Goal: Information Seeking & Learning: Learn about a topic

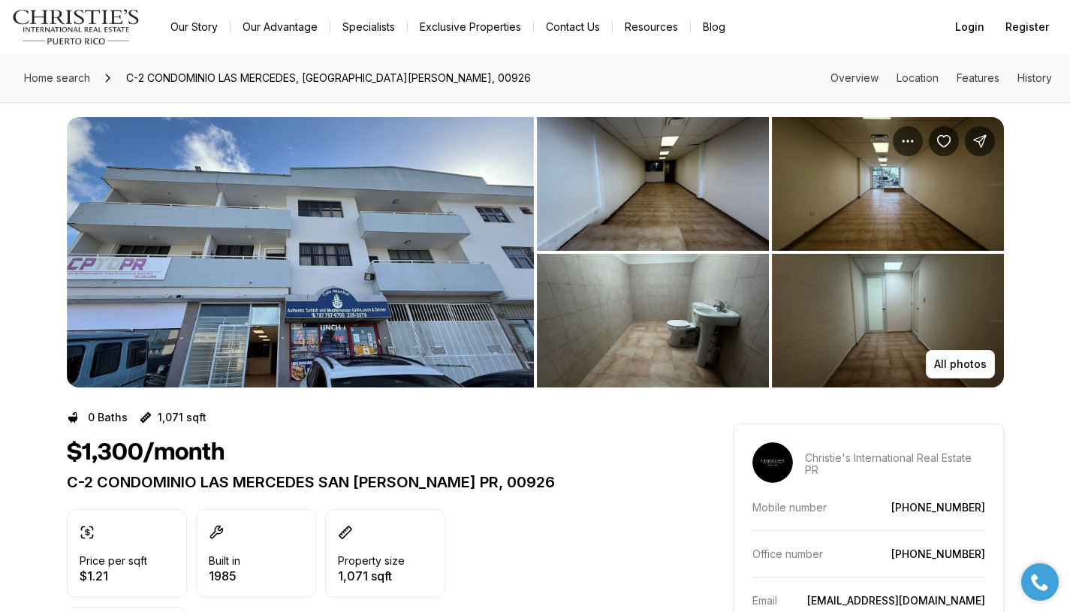
scroll to position [11, 0]
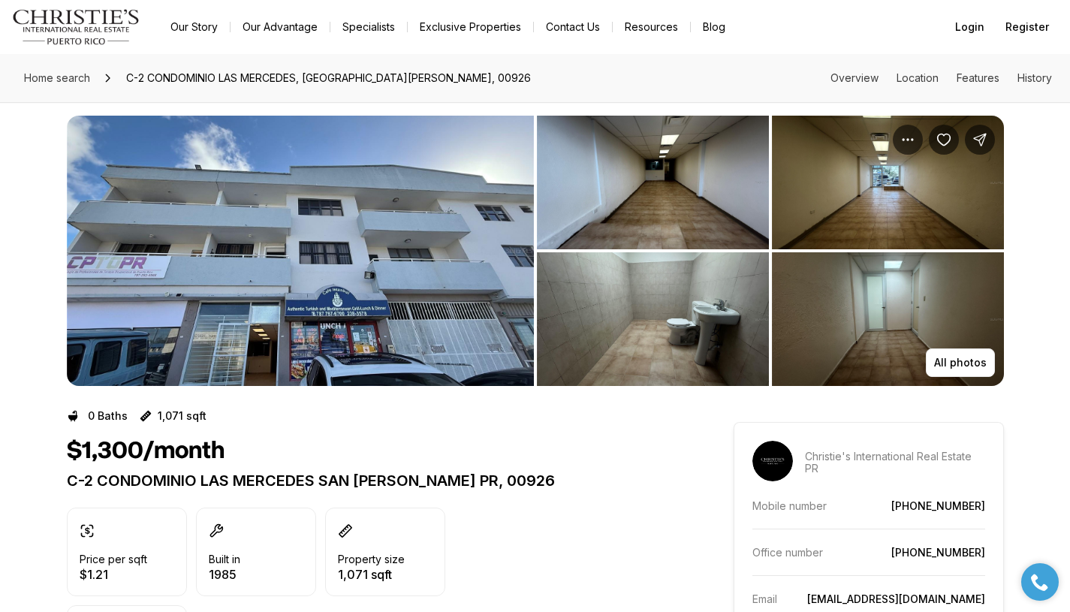
click at [407, 276] on img "View image gallery" at bounding box center [300, 251] width 467 height 270
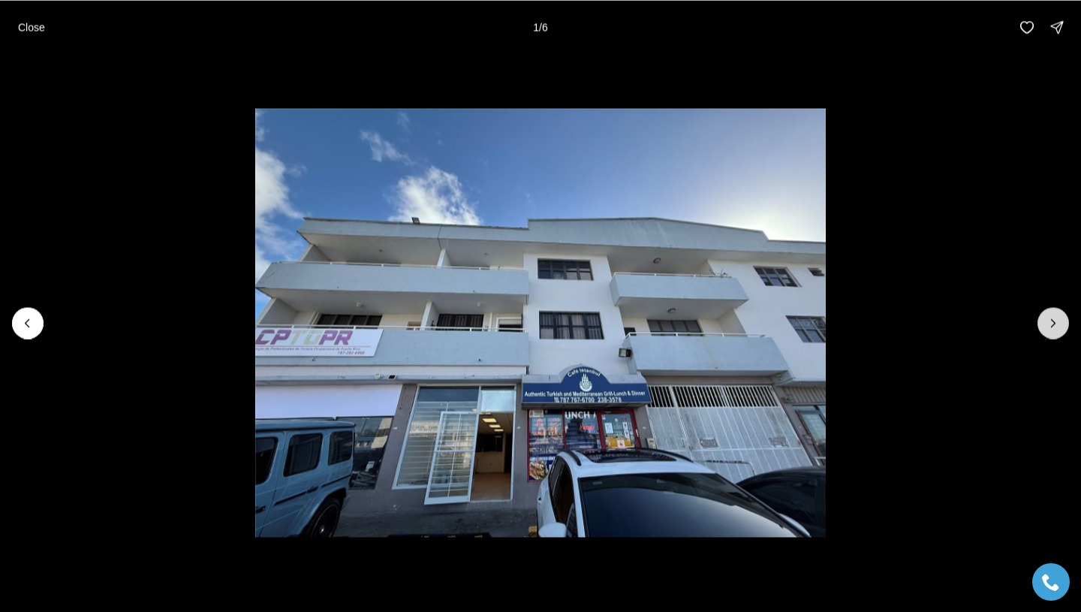
click at [1063, 328] on button "Next slide" at bounding box center [1054, 323] width 32 height 32
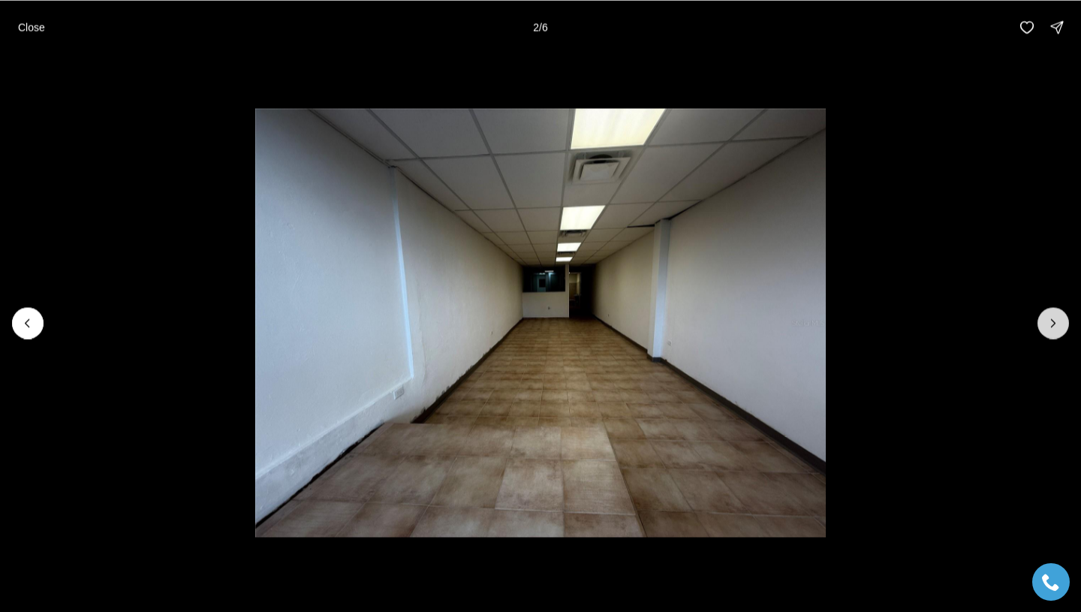
click at [1063, 328] on button "Next slide" at bounding box center [1054, 323] width 32 height 32
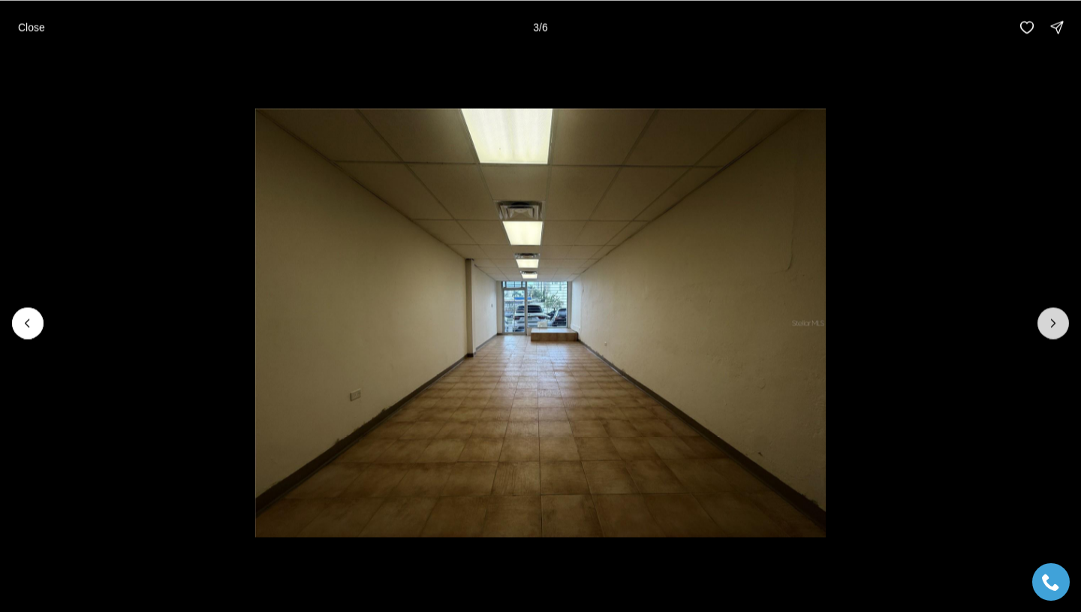
click at [1063, 328] on button "Next slide" at bounding box center [1054, 323] width 32 height 32
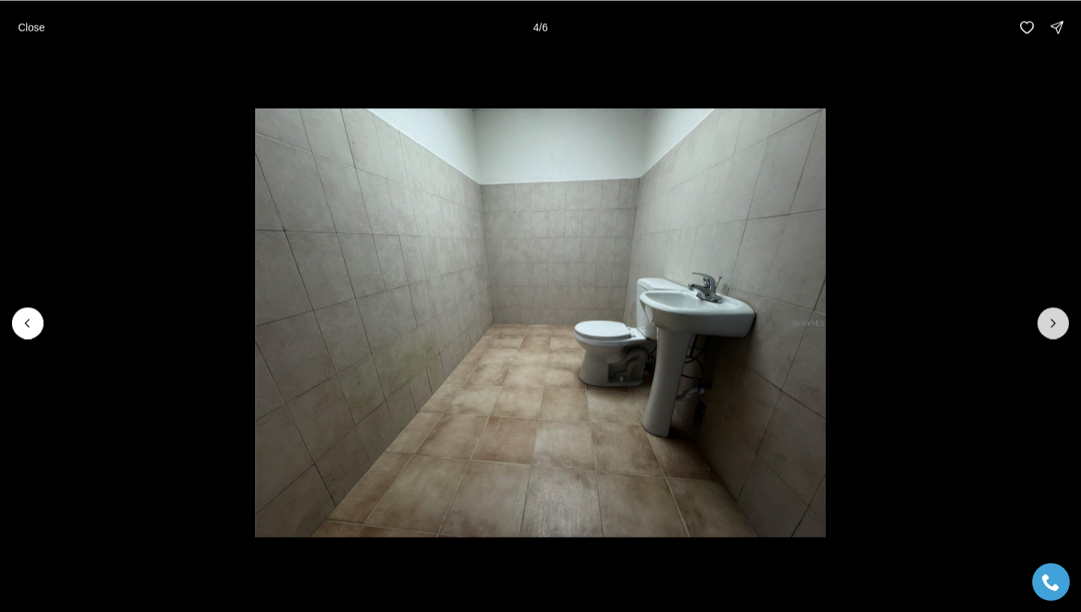
click at [1063, 328] on button "Next slide" at bounding box center [1054, 323] width 32 height 32
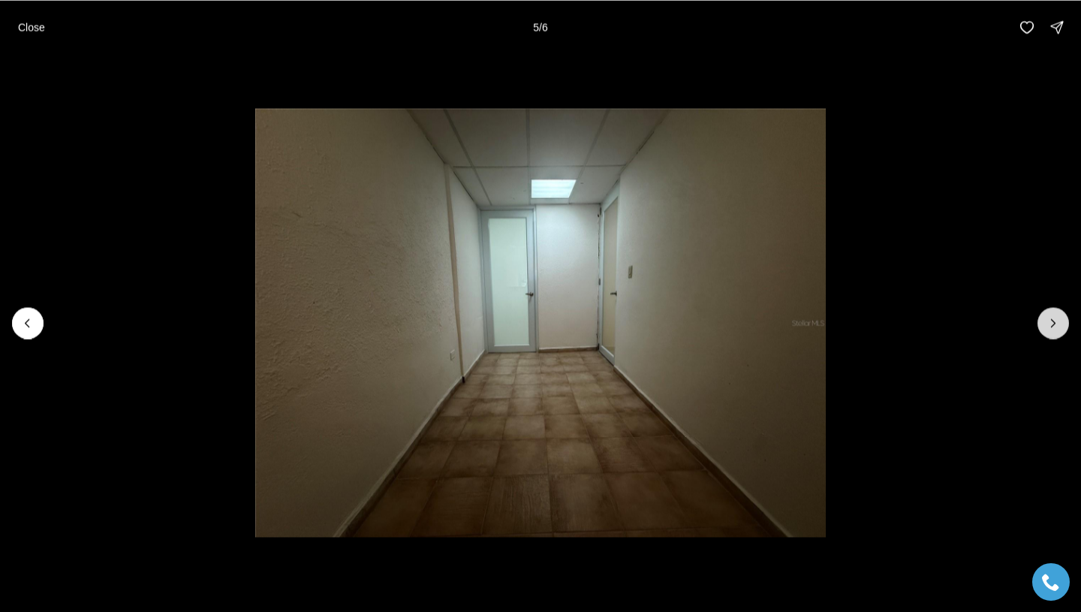
click at [1063, 328] on button "Next slide" at bounding box center [1054, 323] width 32 height 32
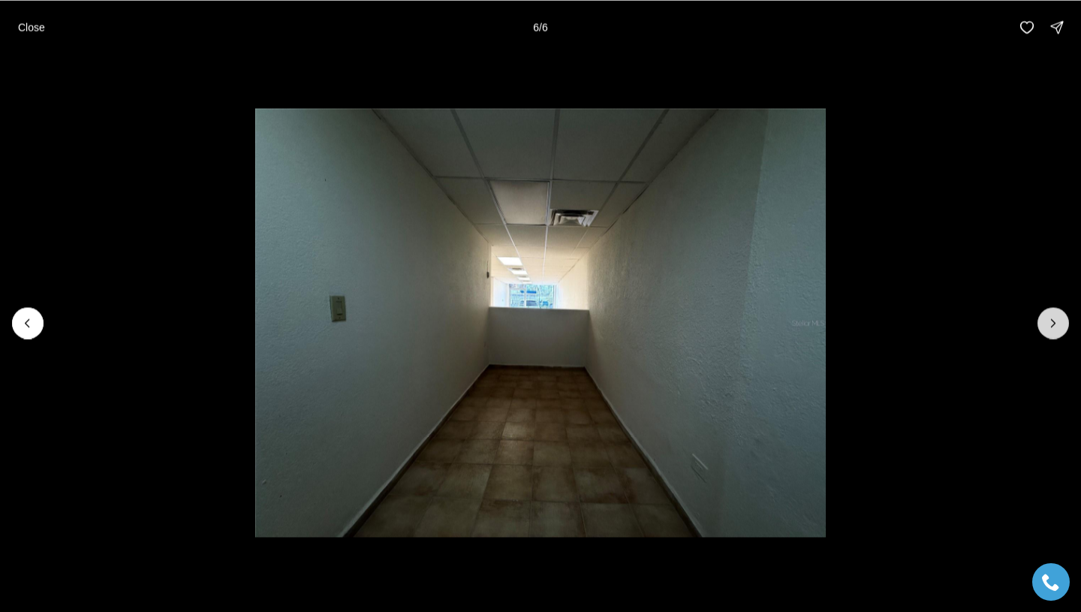
click at [1063, 328] on div at bounding box center [1054, 323] width 32 height 32
click at [1062, 329] on div at bounding box center [1054, 323] width 32 height 32
click at [32, 327] on icon "Previous slide" at bounding box center [27, 322] width 15 height 15
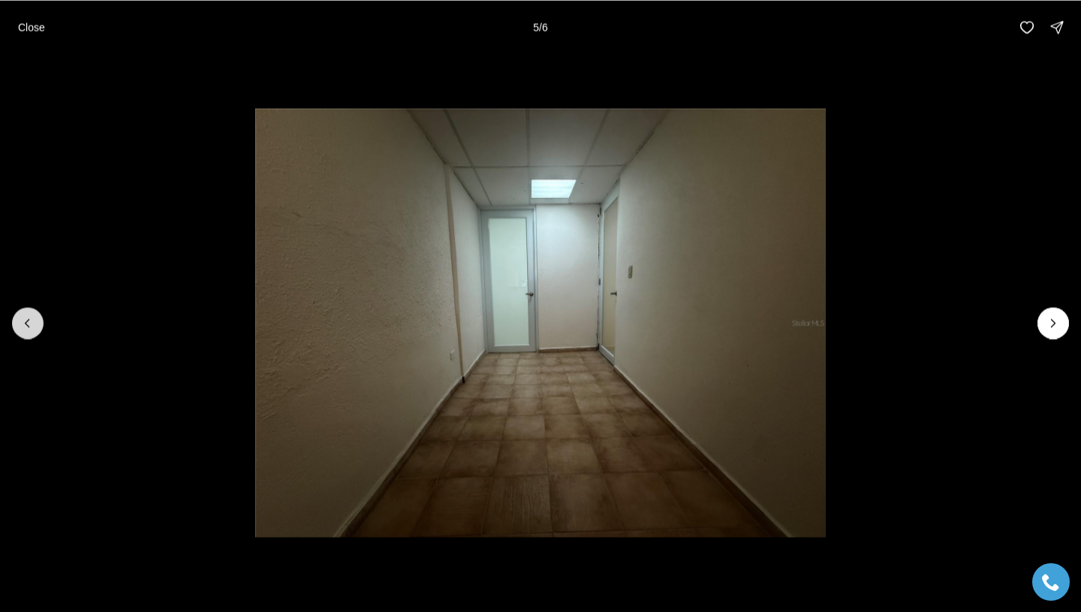
click at [32, 327] on icon "Previous slide" at bounding box center [27, 322] width 15 height 15
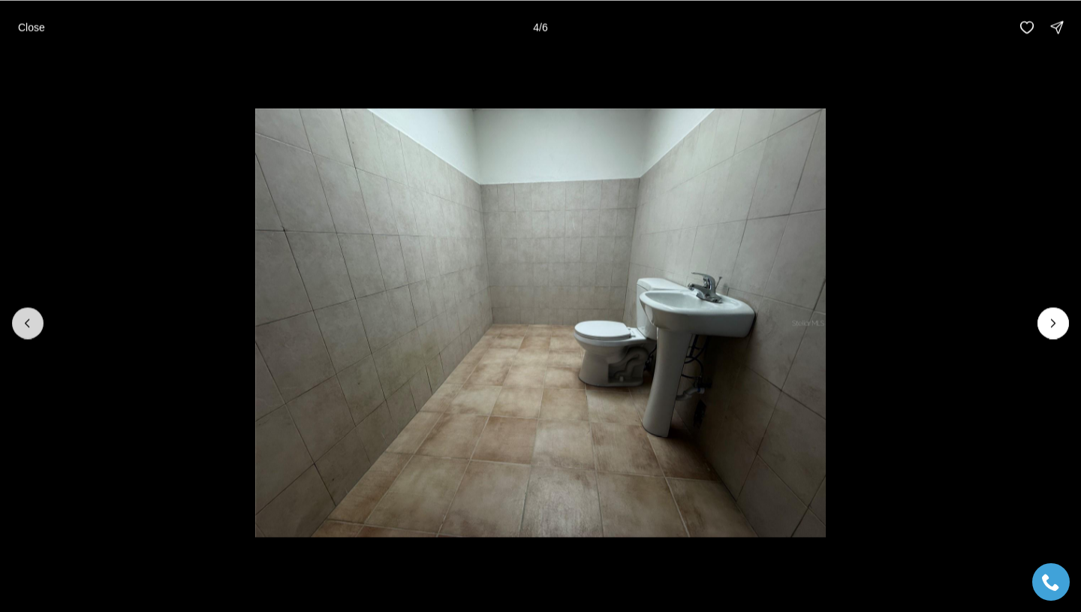
click at [32, 327] on icon "Previous slide" at bounding box center [27, 322] width 15 height 15
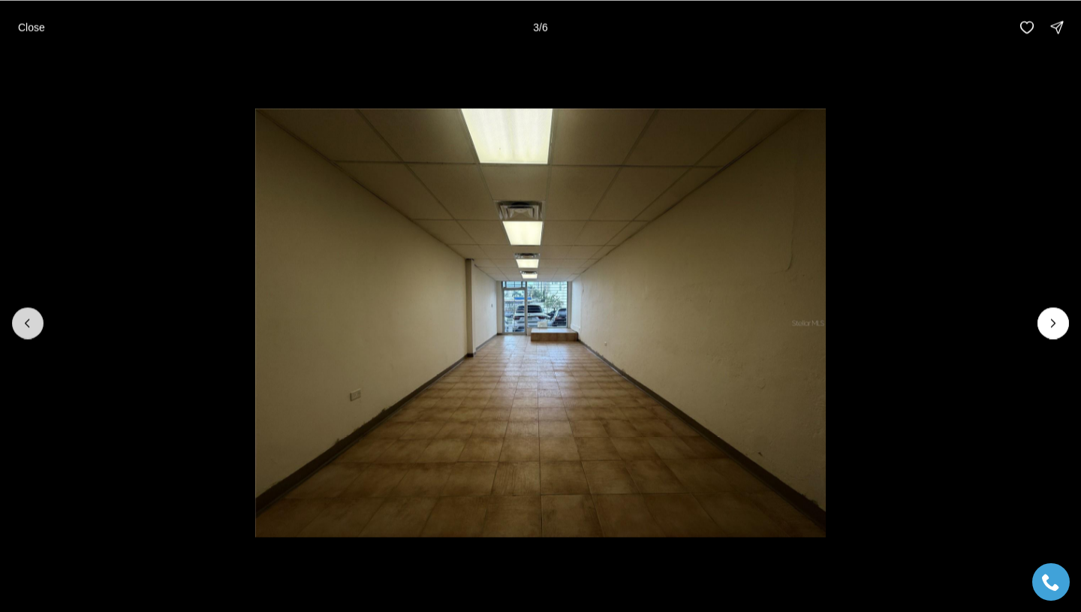
click at [32, 327] on icon "Previous slide" at bounding box center [27, 322] width 15 height 15
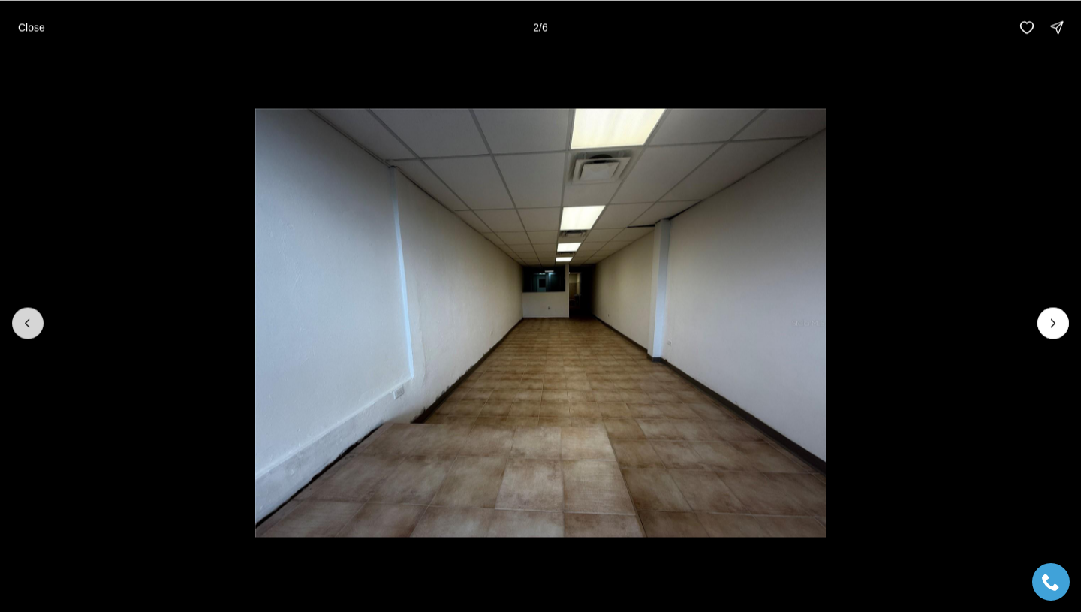
click at [32, 327] on icon "Previous slide" at bounding box center [27, 322] width 15 height 15
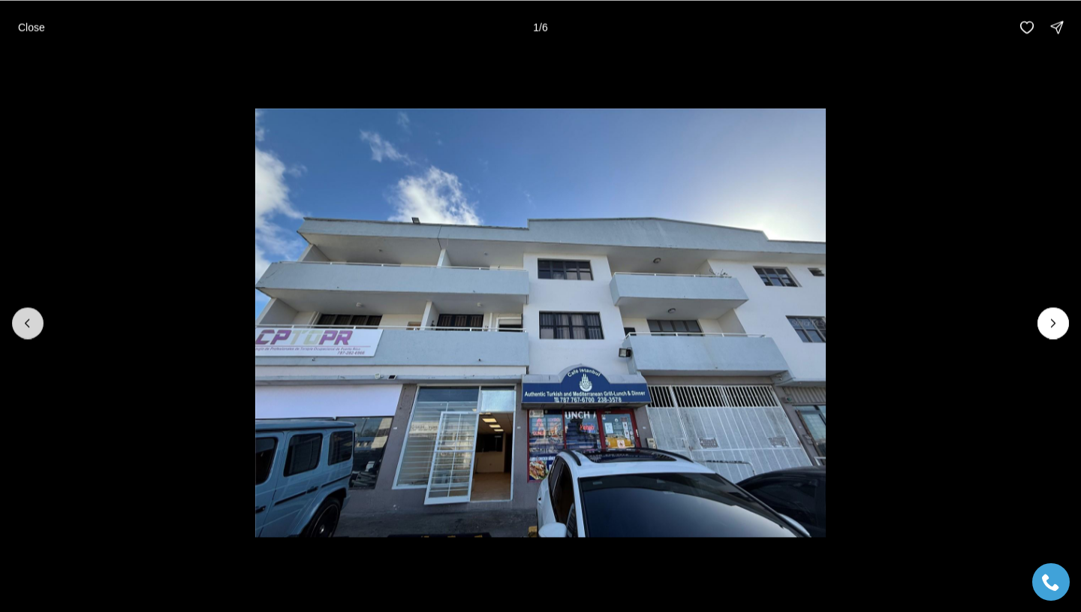
click at [32, 327] on div at bounding box center [28, 323] width 32 height 32
click at [30, 23] on p "Close" at bounding box center [31, 27] width 27 height 12
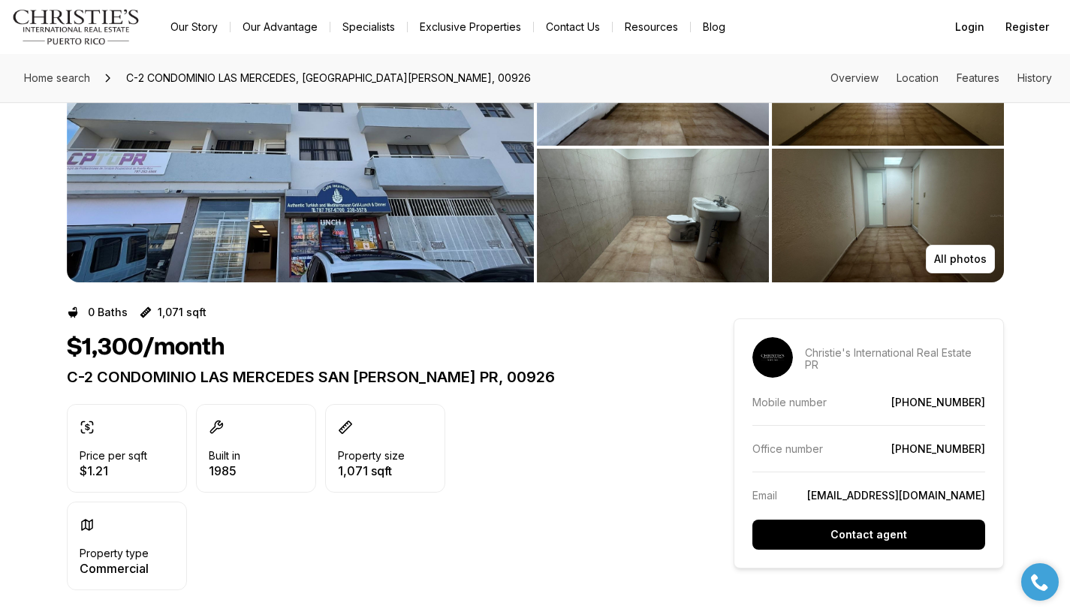
scroll to position [0, 0]
